Goal: Task Accomplishment & Management: Manage account settings

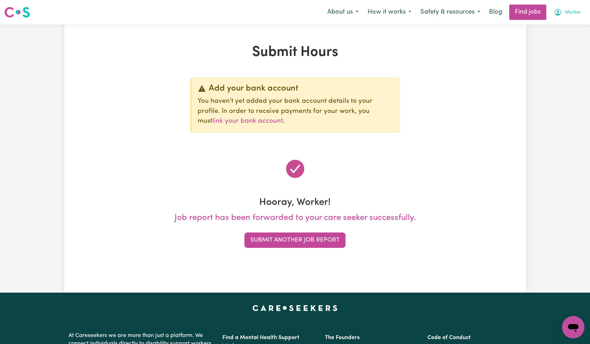
click at [563, 15] on button "Worker" at bounding box center [567, 12] width 37 height 15
click at [556, 50] on link "Logout" at bounding box center [557, 53] width 55 height 13
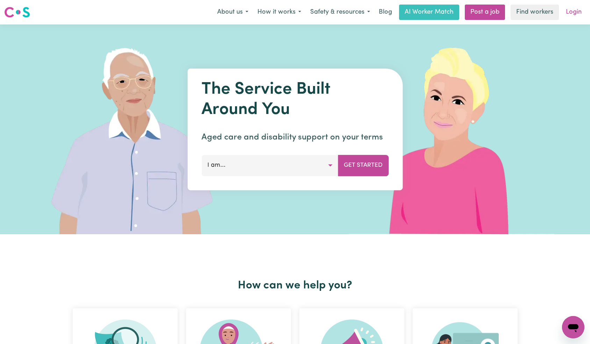
click at [570, 14] on link "Login" at bounding box center [573, 12] width 24 height 15
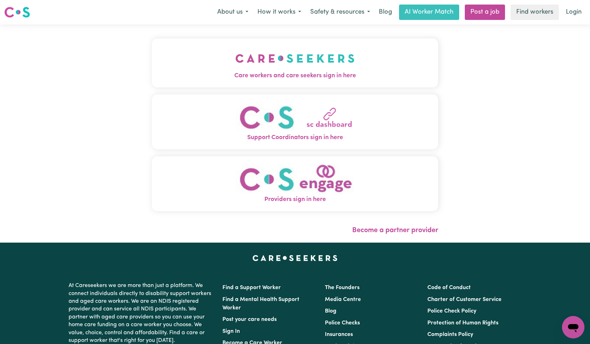
click at [235, 53] on img "Care workers and care seekers sign in here" at bounding box center [294, 58] width 119 height 26
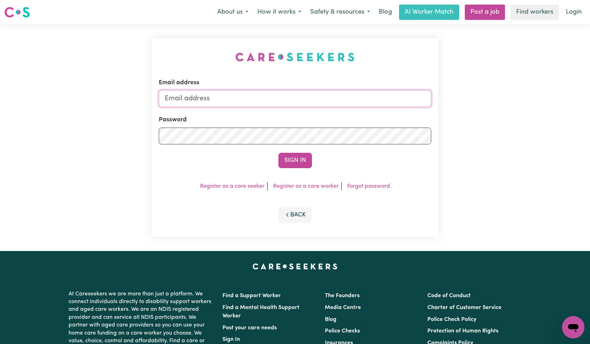
click at [287, 90] on input "Email address" at bounding box center [295, 98] width 273 height 17
type input "[EMAIL_ADDRESS][DOMAIN_NAME]"
click at [297, 154] on button "Sign In" at bounding box center [295, 160] width 34 height 15
